Goal: Check status: Check status

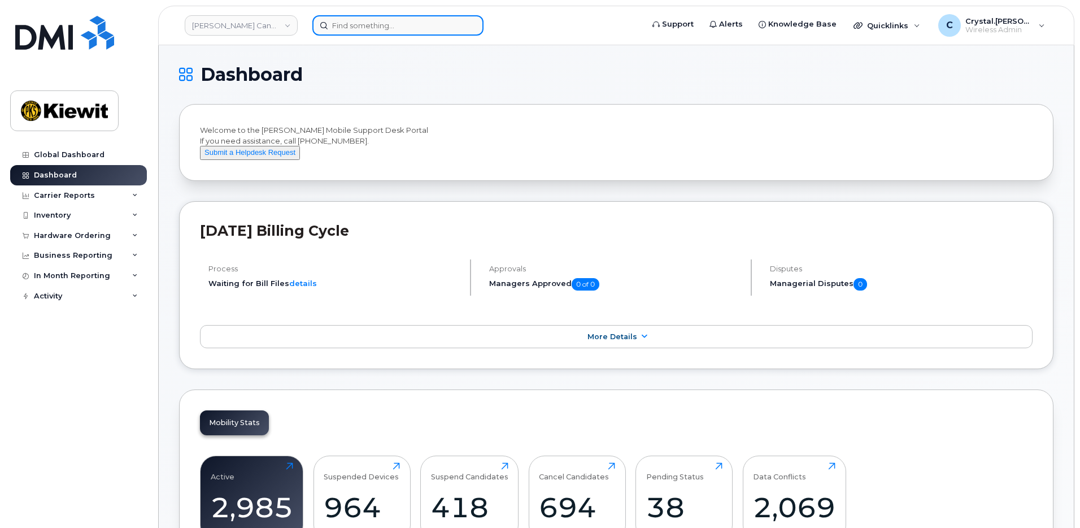
click at [368, 27] on input at bounding box center [397, 25] width 171 height 20
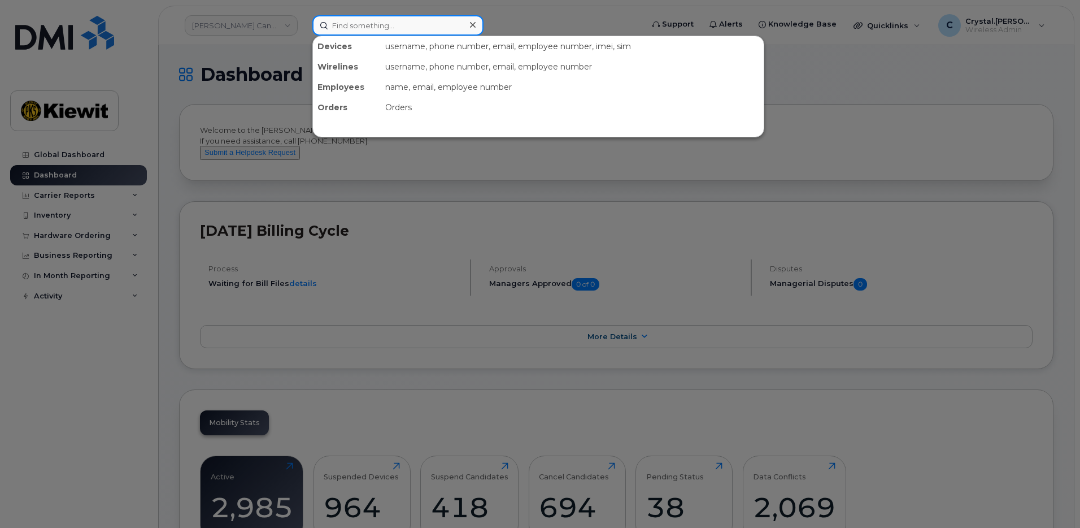
paste input "302924"
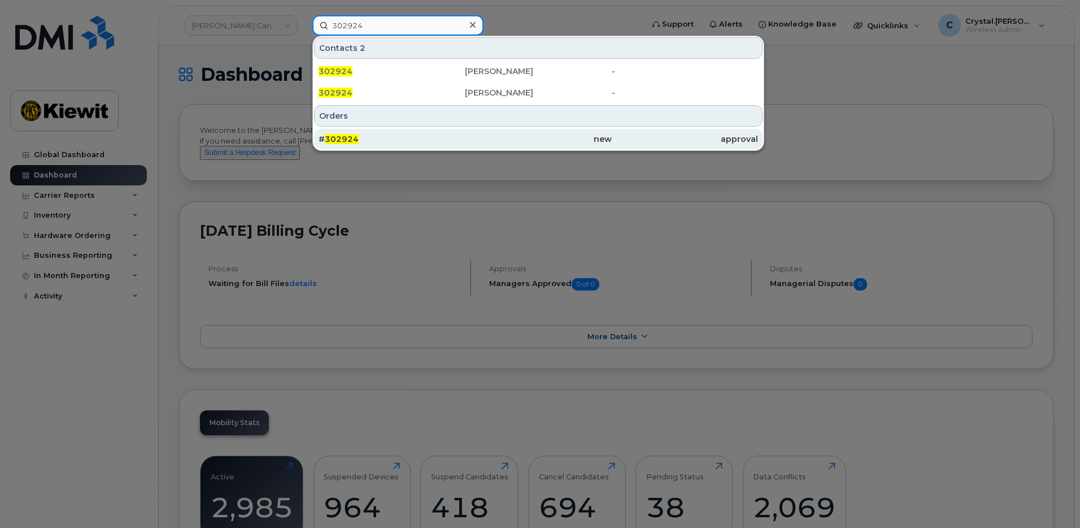
type input "302924"
click at [374, 136] on div "# 302924" at bounding box center [392, 138] width 146 height 11
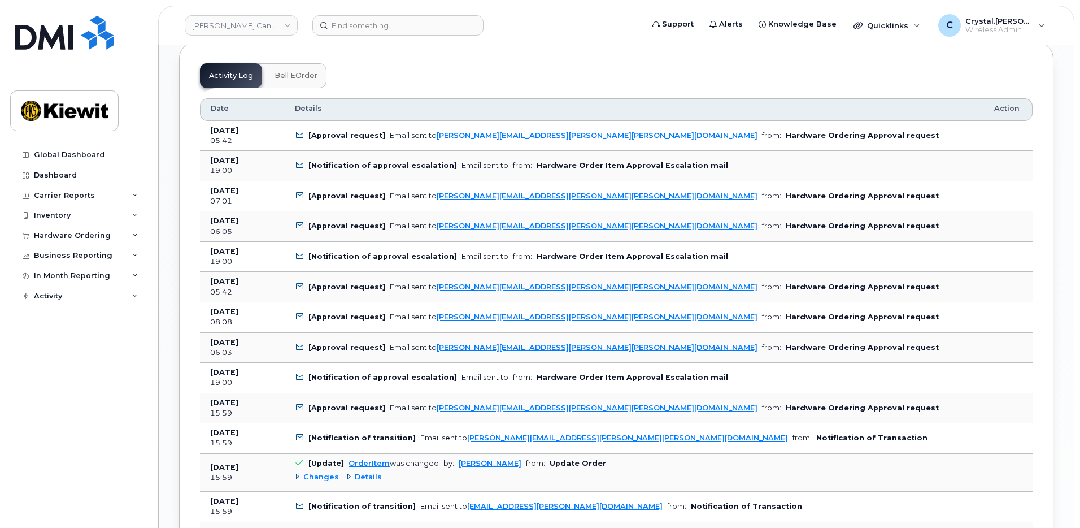
scroll to position [893, 0]
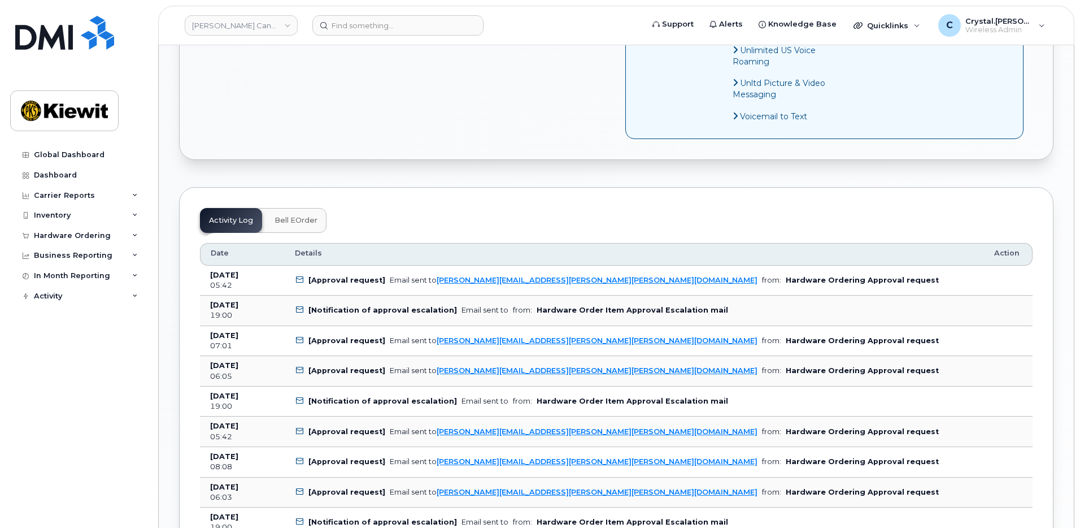
click at [172, 266] on div "Order No.302924 (Waiting On Approval) Share Order Cancel Order × Share This Ord…" at bounding box center [616, 282] width 915 height 2258
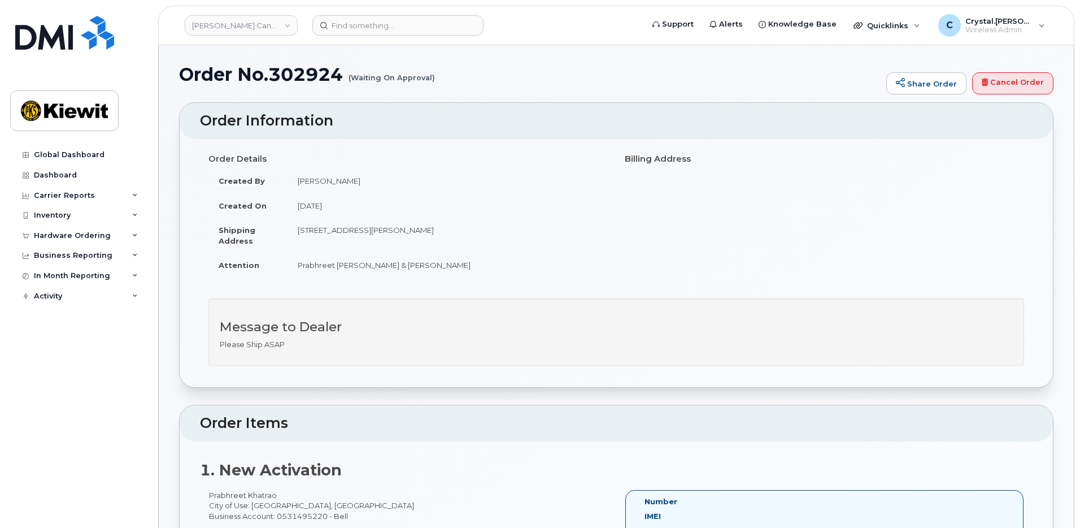
scroll to position [0, 0]
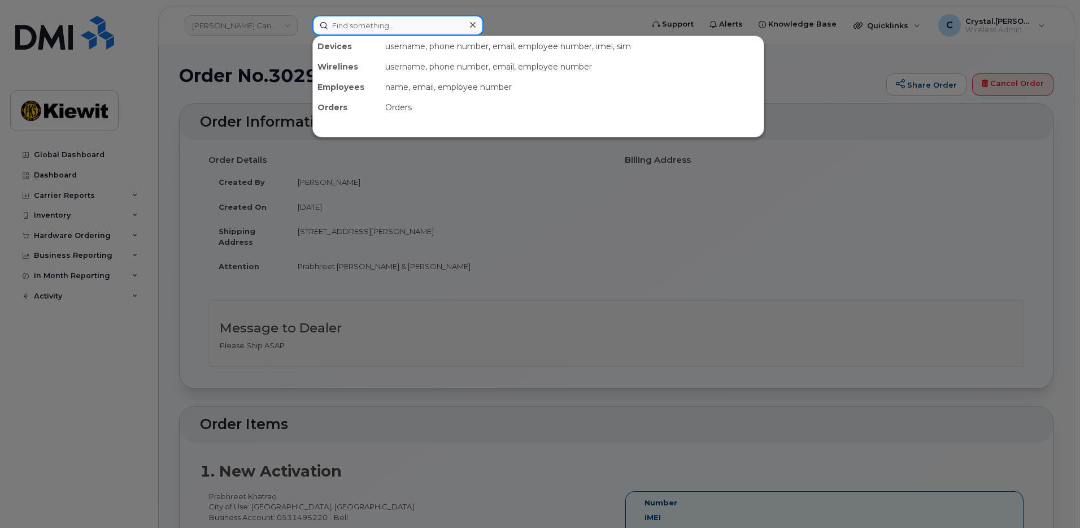
click at [382, 29] on input at bounding box center [397, 25] width 171 height 20
paste input "302924"
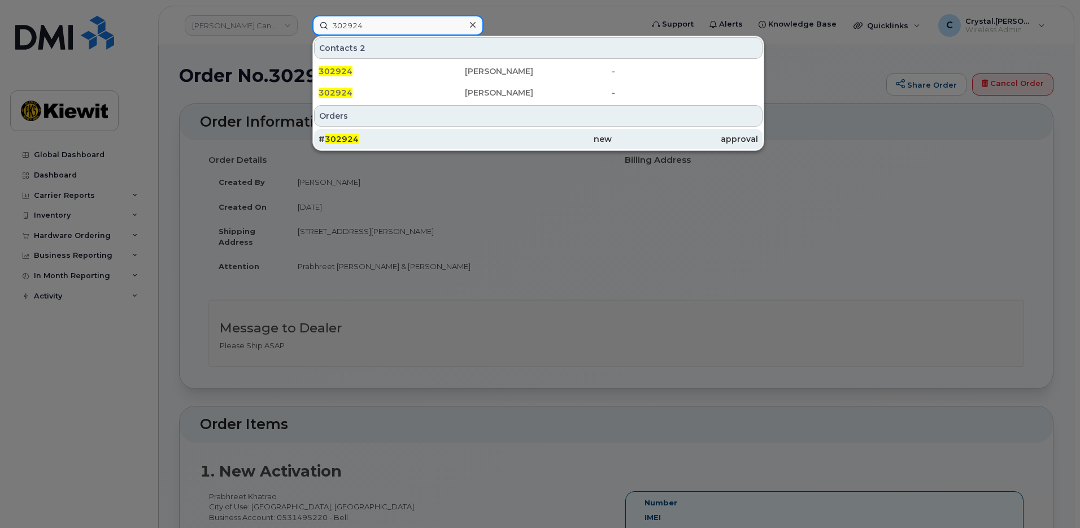
type input "302924"
click at [357, 138] on span "302924" at bounding box center [342, 139] width 34 height 10
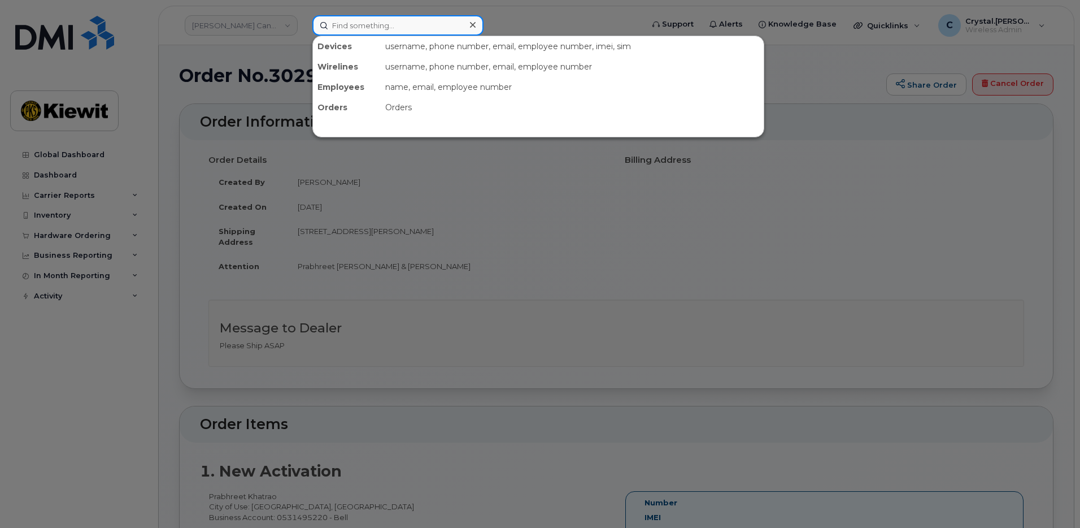
click at [369, 20] on input at bounding box center [397, 25] width 171 height 20
paste input "302850"
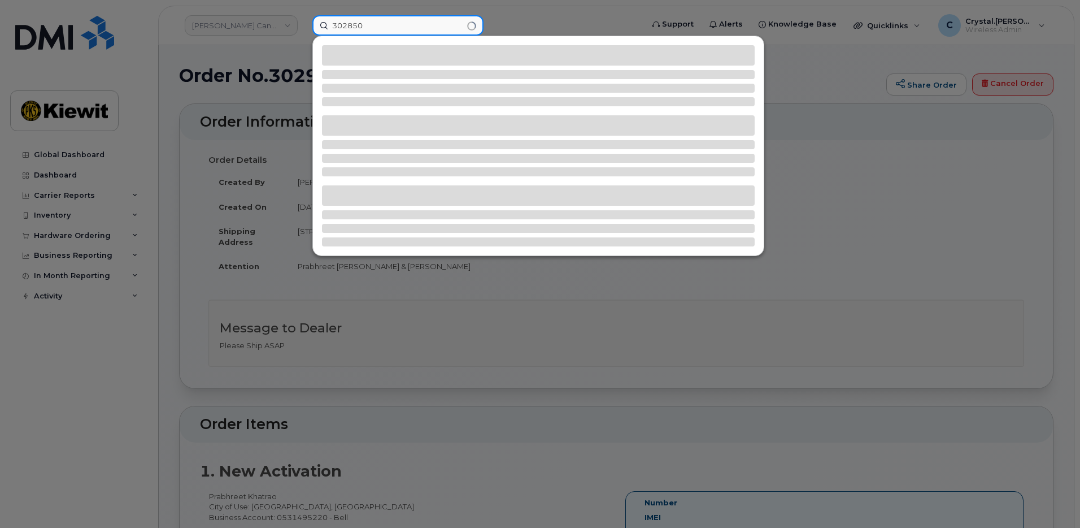
type input "302850"
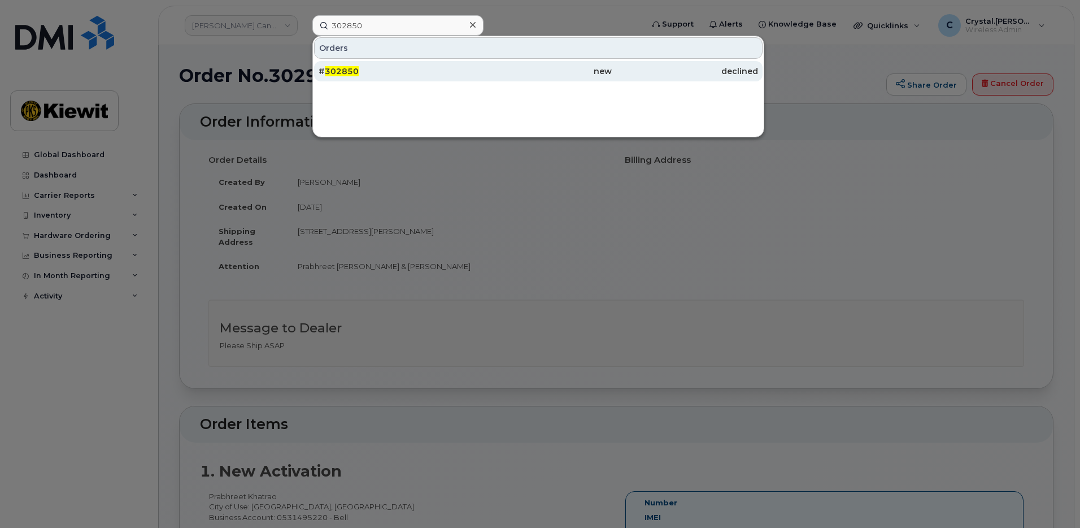
click at [376, 68] on div "# 302850" at bounding box center [392, 71] width 146 height 11
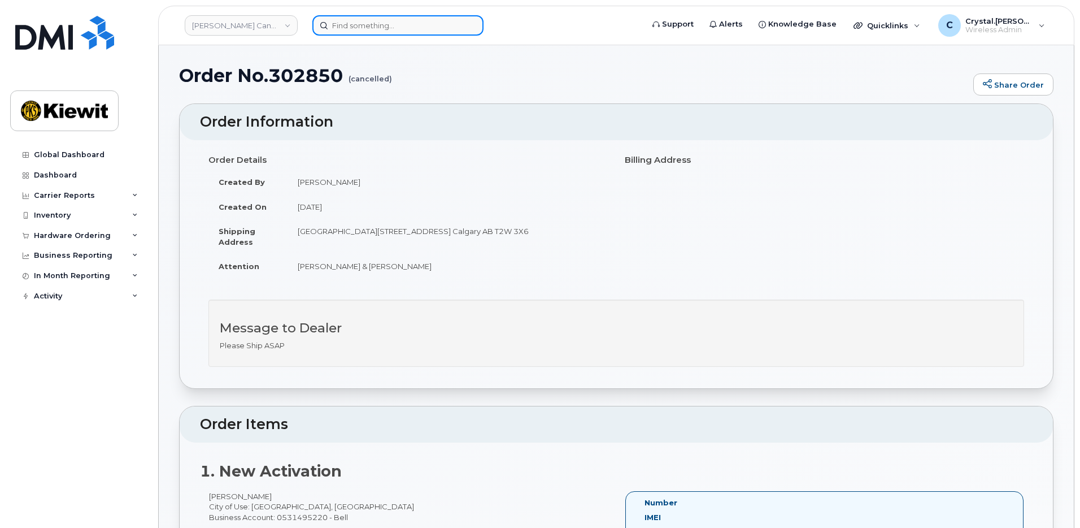
click at [376, 23] on input at bounding box center [397, 25] width 171 height 20
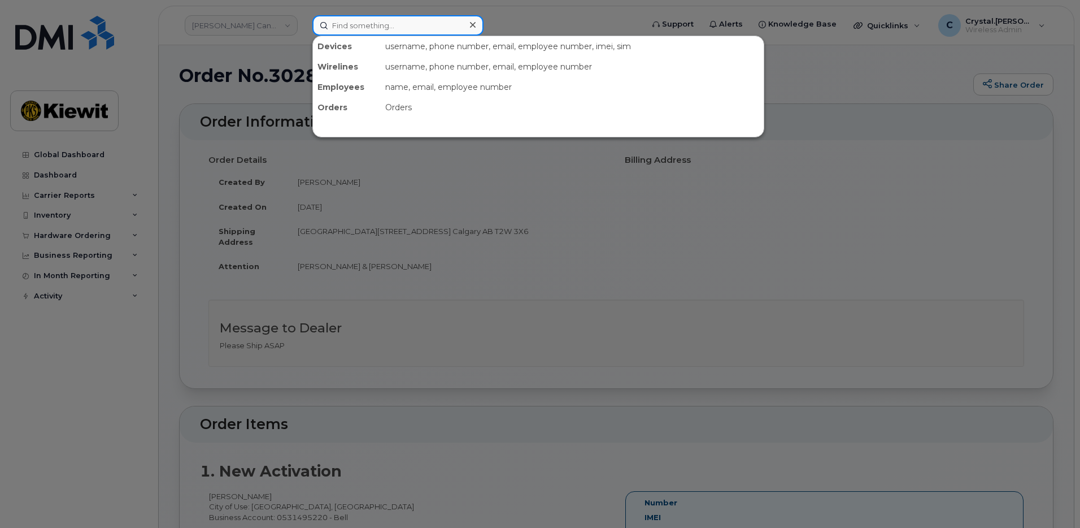
paste input "302839"
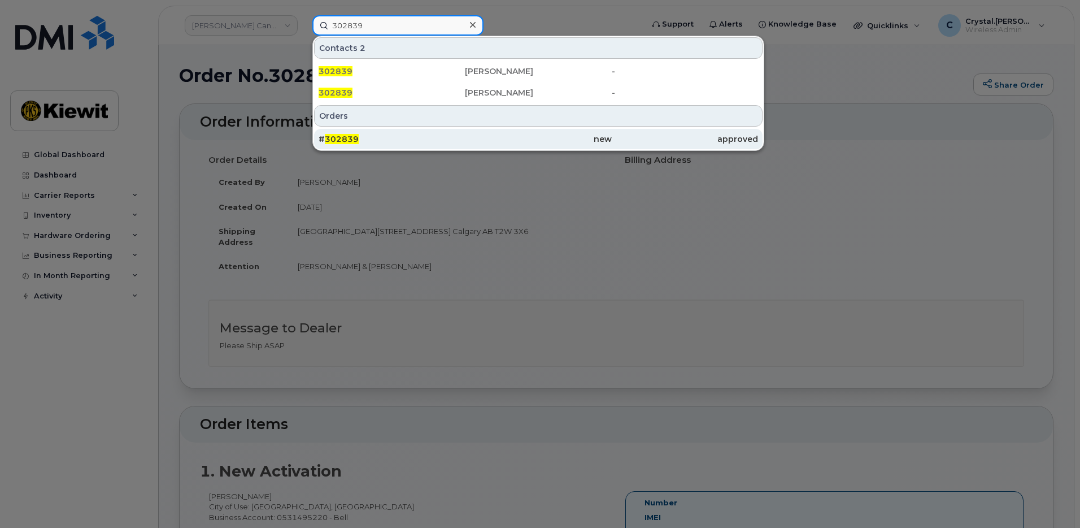
type input "302839"
click at [375, 136] on div "# 302839" at bounding box center [392, 138] width 146 height 11
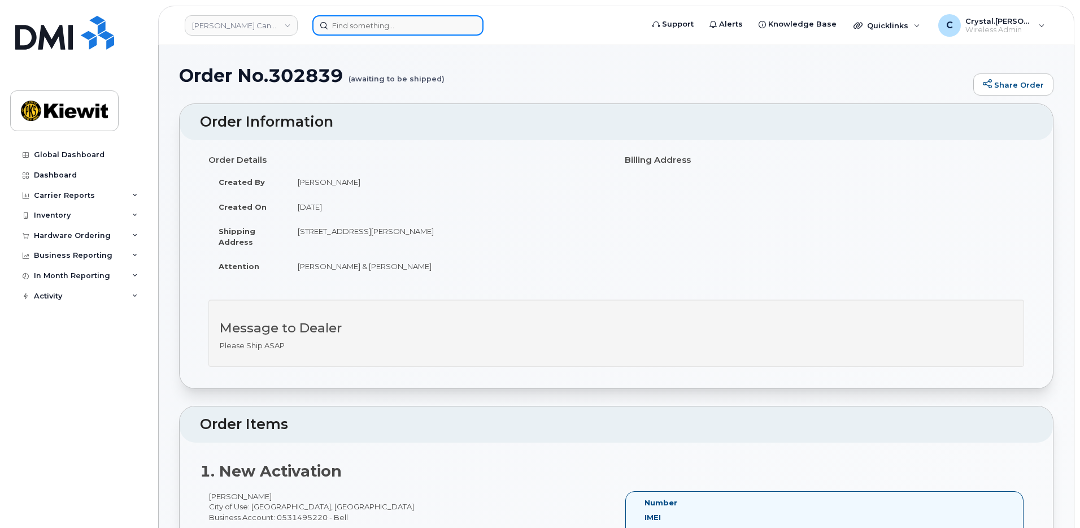
click at [382, 24] on input at bounding box center [397, 25] width 171 height 20
paste input "303155"
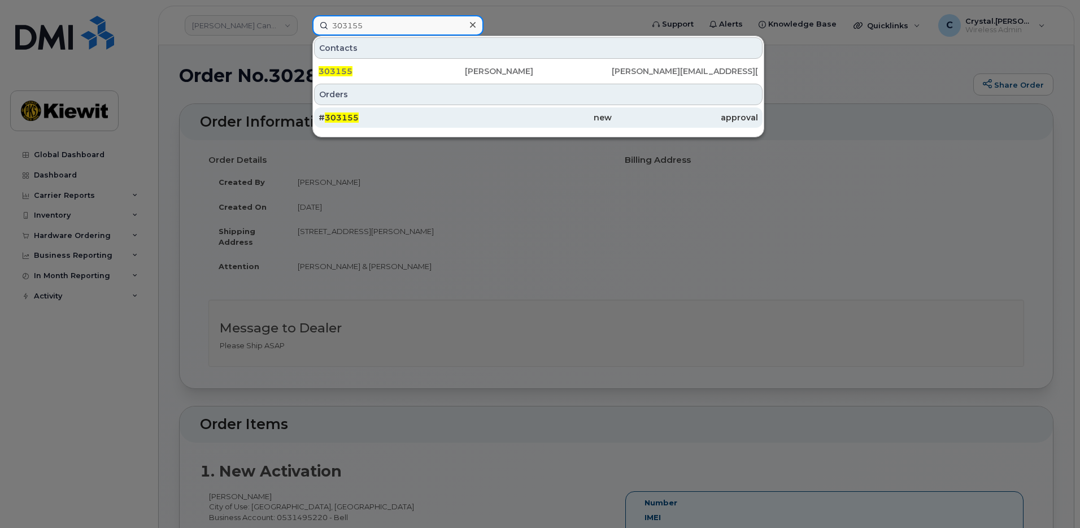
type input "303155"
click at [356, 119] on span "303155" at bounding box center [342, 117] width 34 height 10
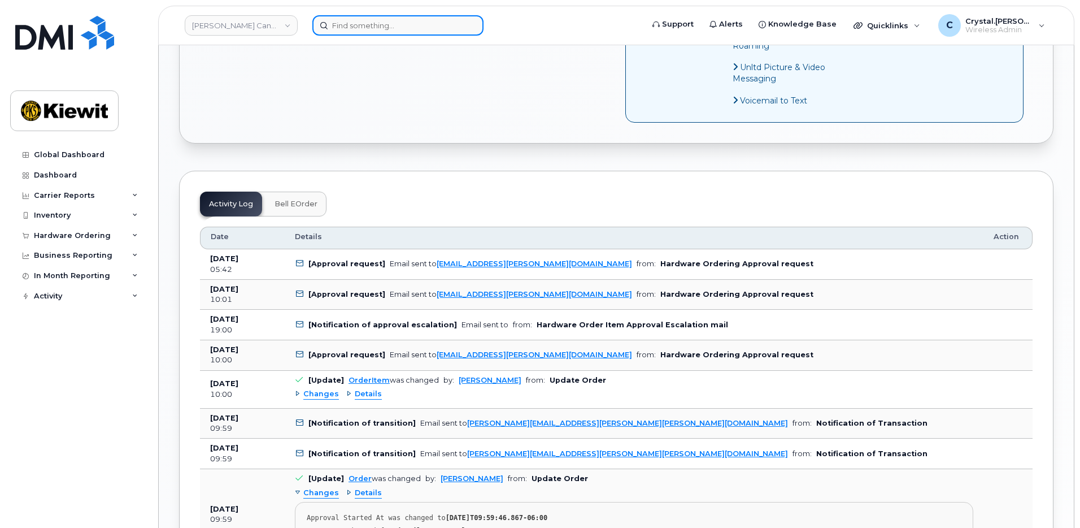
click at [376, 24] on input at bounding box center [397, 25] width 171 height 20
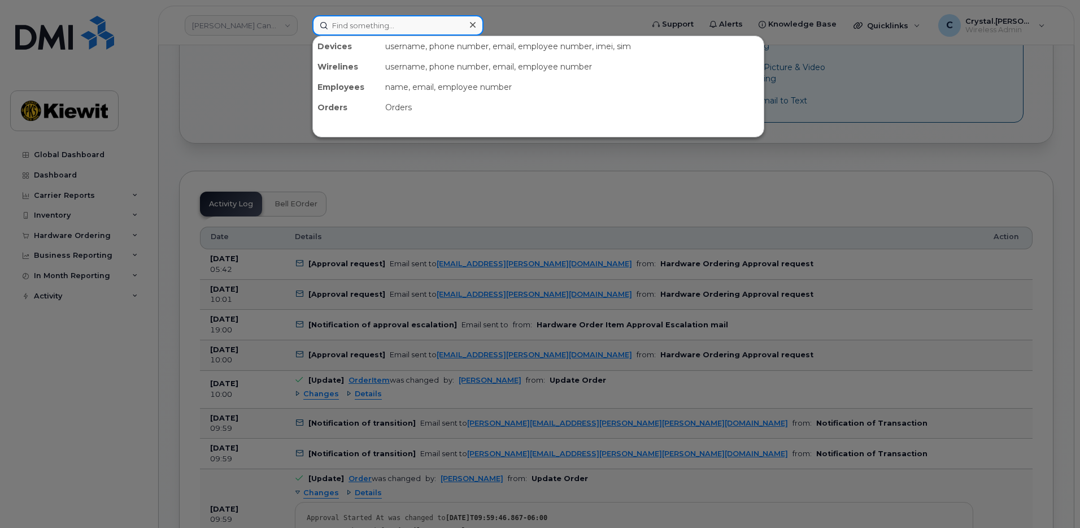
paste input "303156"
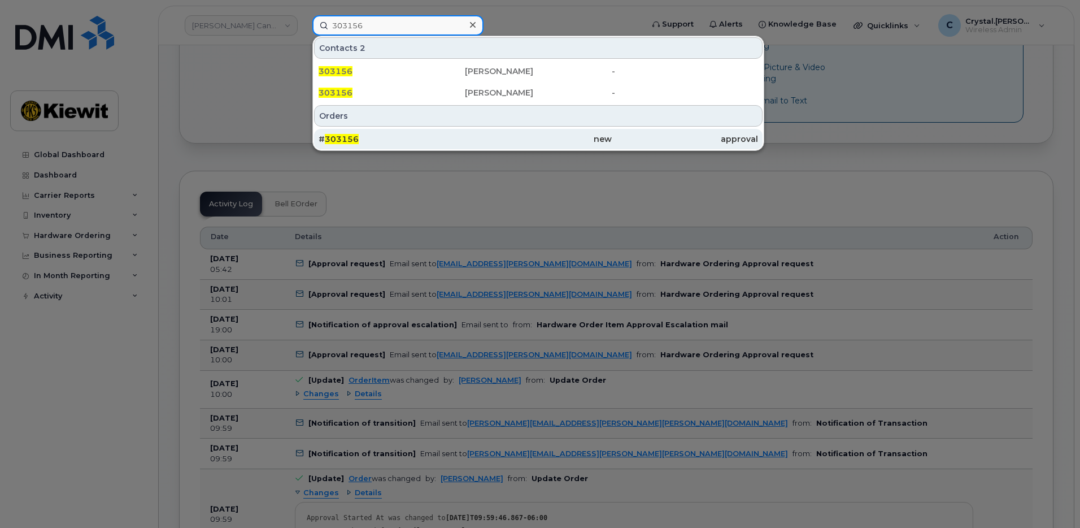
type input "303156"
click at [362, 139] on div "# 303156" at bounding box center [392, 138] width 146 height 11
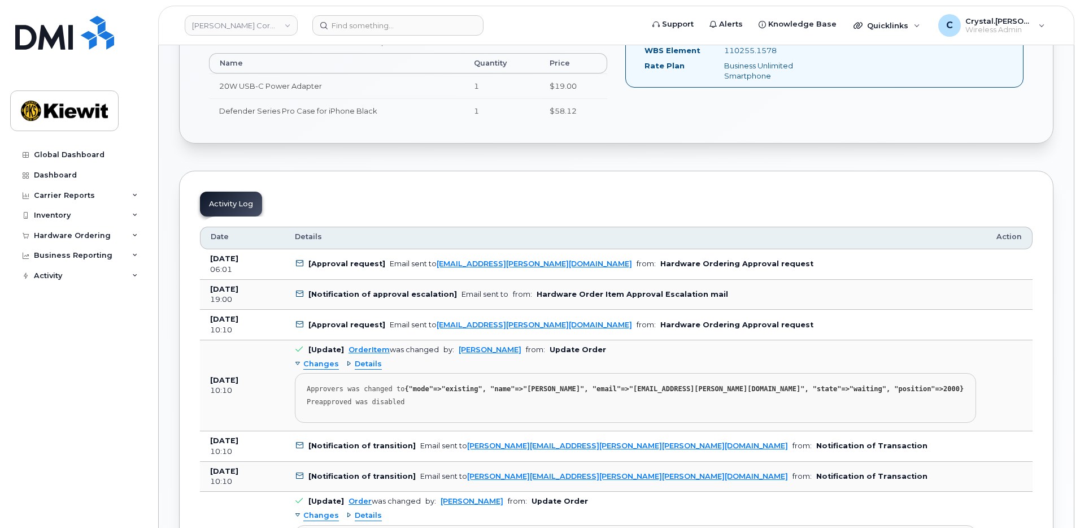
click at [180, 159] on div "Order Information Order Details Created By [PERSON_NAME] Created On [DATE] Requ…" at bounding box center [616, 454] width 875 height 1646
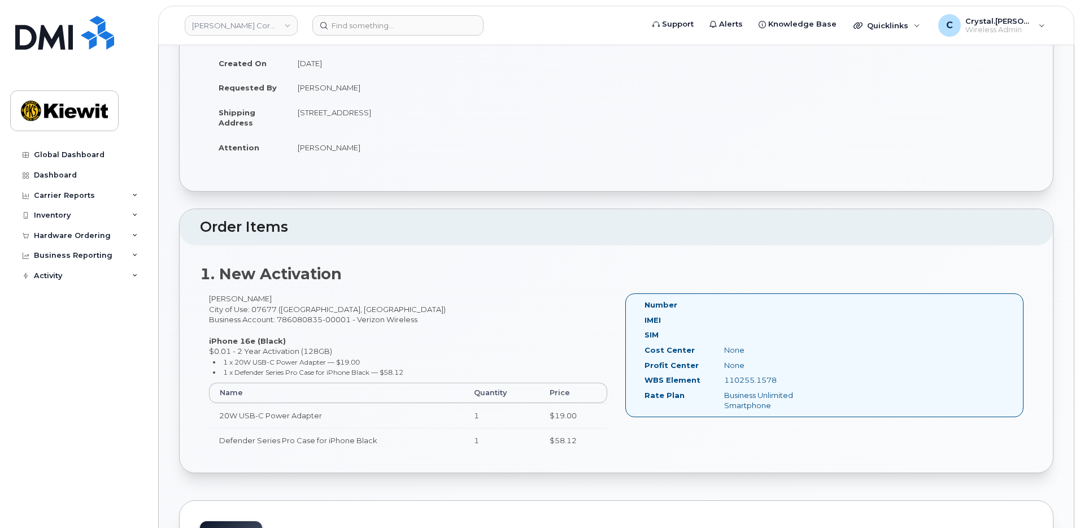
scroll to position [0, 0]
